Goal: Navigation & Orientation: Find specific page/section

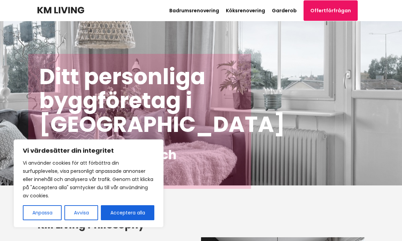
click at [136, 212] on button "Acceptera alla" at bounding box center [127, 212] width 53 height 15
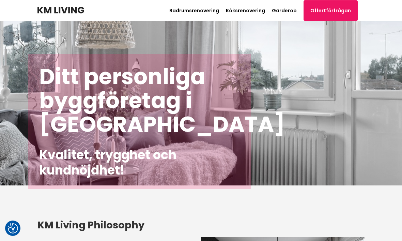
checkbox input "true"
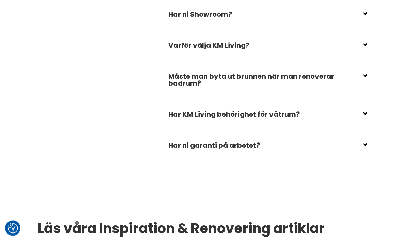
scroll to position [1135, 0]
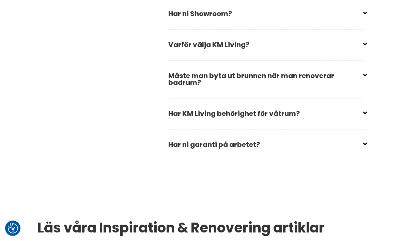
click at [363, 116] on input "checkbox" at bounding box center [268, 111] width 196 height 10
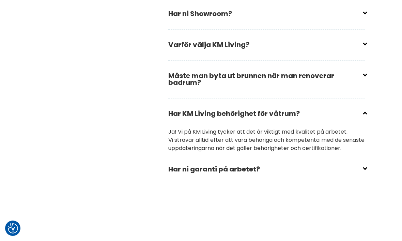
click at [365, 116] on input "checkbox" at bounding box center [268, 111] width 196 height 10
checkbox input "true"
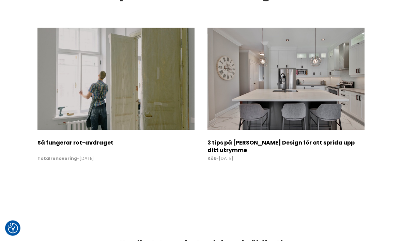
scroll to position [1370, 0]
click at [325, 118] on img at bounding box center [285, 79] width 157 height 102
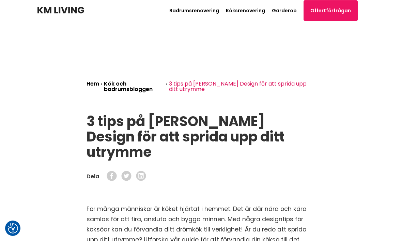
click at [213, 8] on link "Badrumsrenovering" at bounding box center [194, 10] width 50 height 7
